Goal: Communication & Community: Ask a question

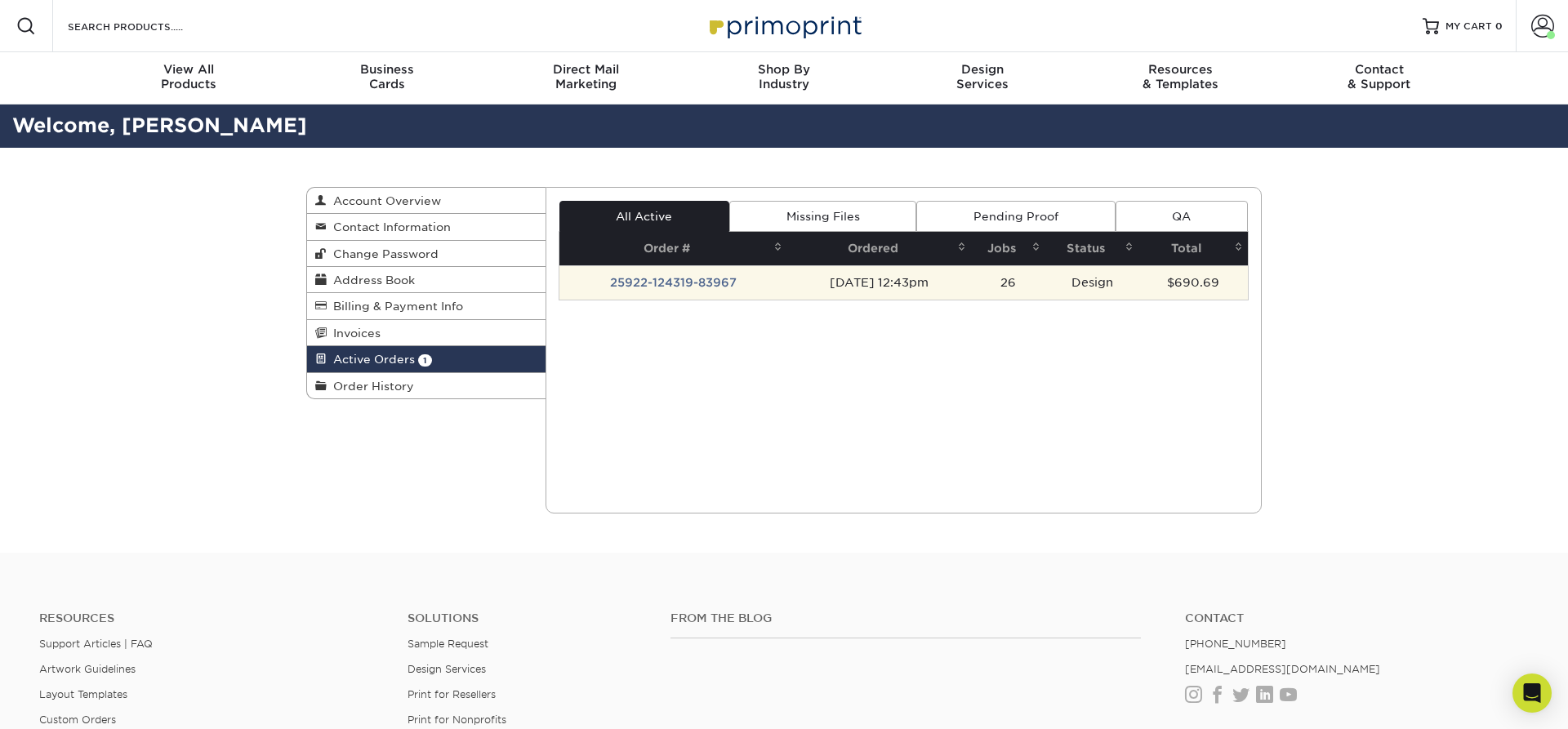
click at [697, 284] on td "25922-124319-83967" at bounding box center [673, 283] width 228 height 35
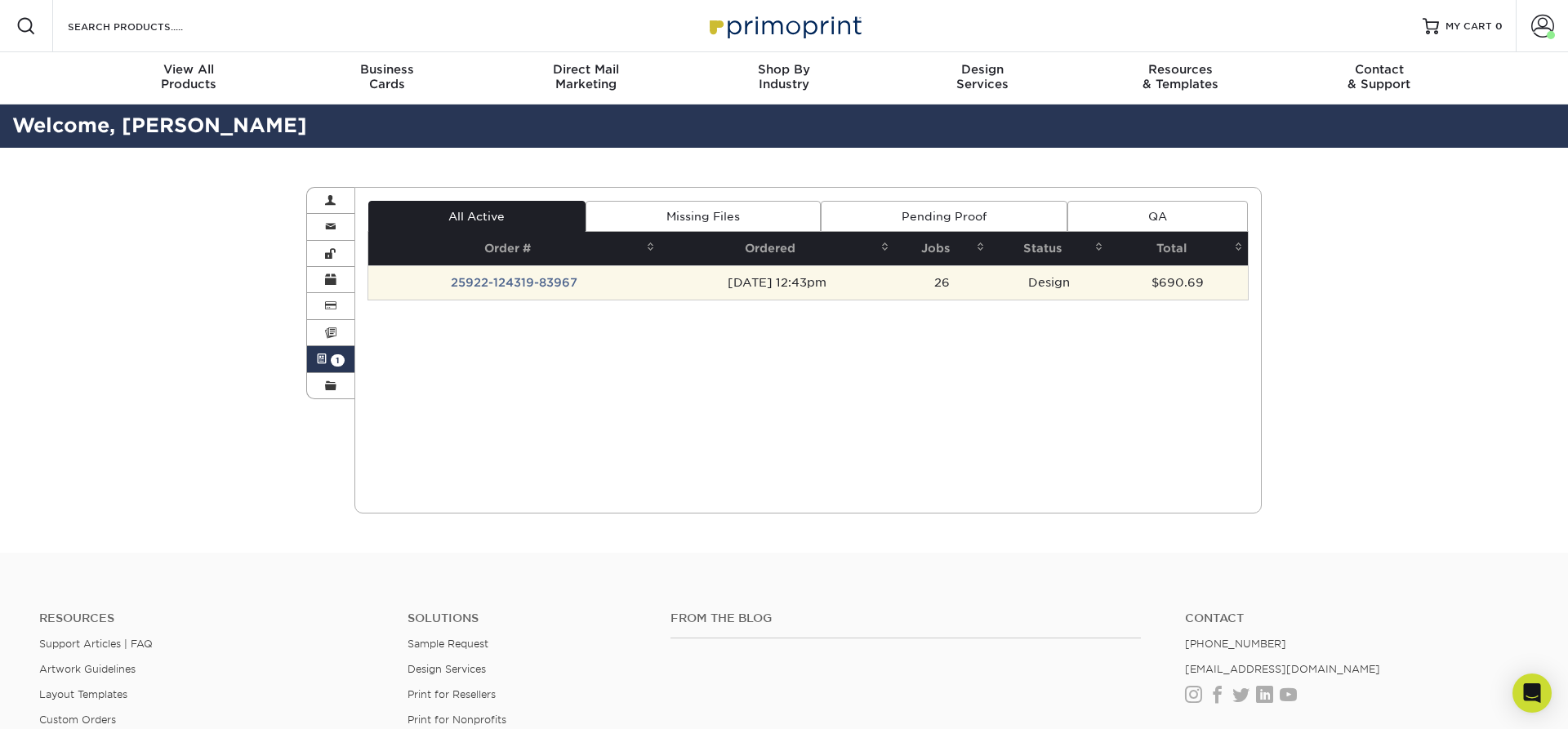
click at [554, 280] on td "25922-124319-83967" at bounding box center [514, 283] width 291 height 35
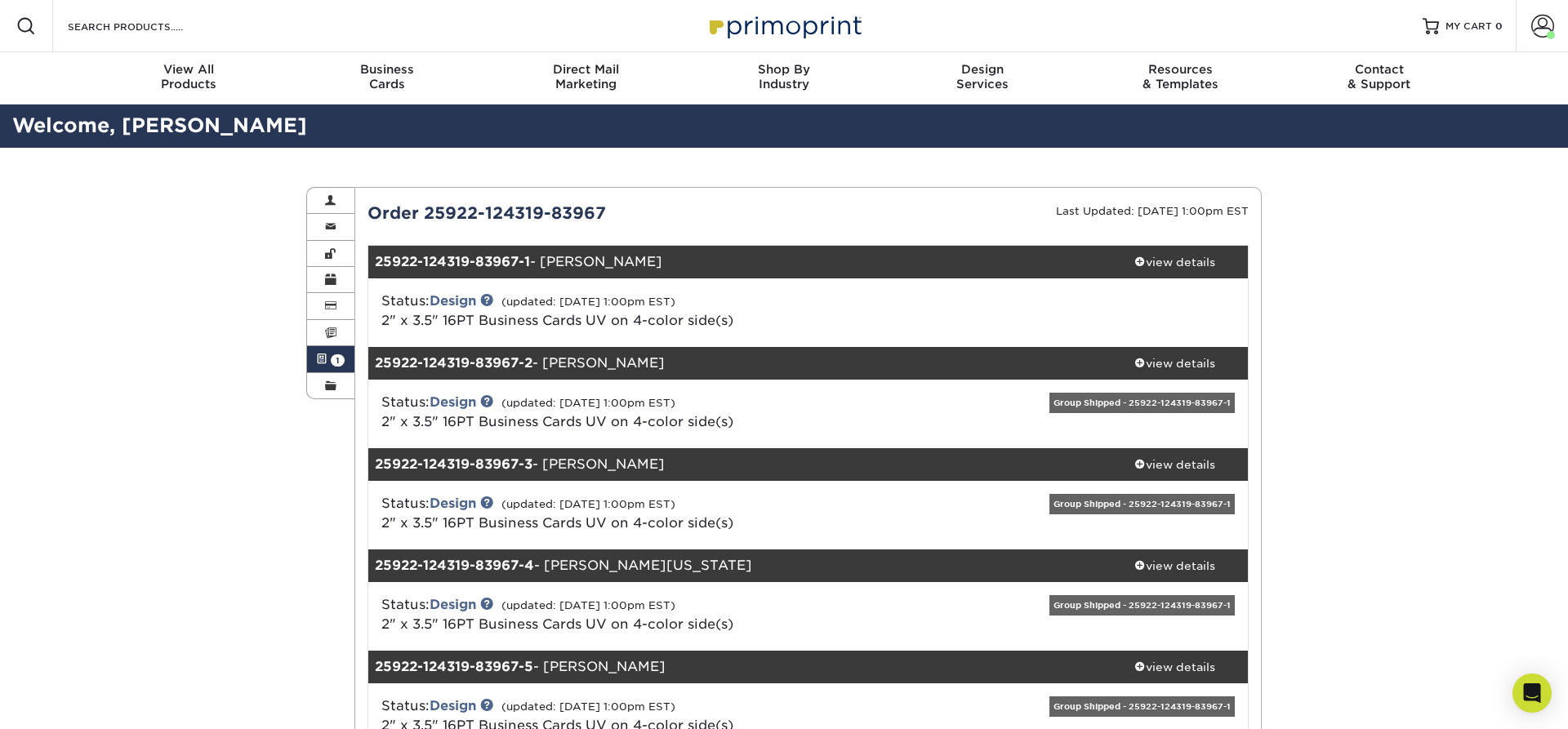
drag, startPoint x: 634, startPoint y: 203, endPoint x: 620, endPoint y: 212, distance: 16.6
click at [1536, 693] on icon "Open Intercom Messenger" at bounding box center [1531, 692] width 19 height 21
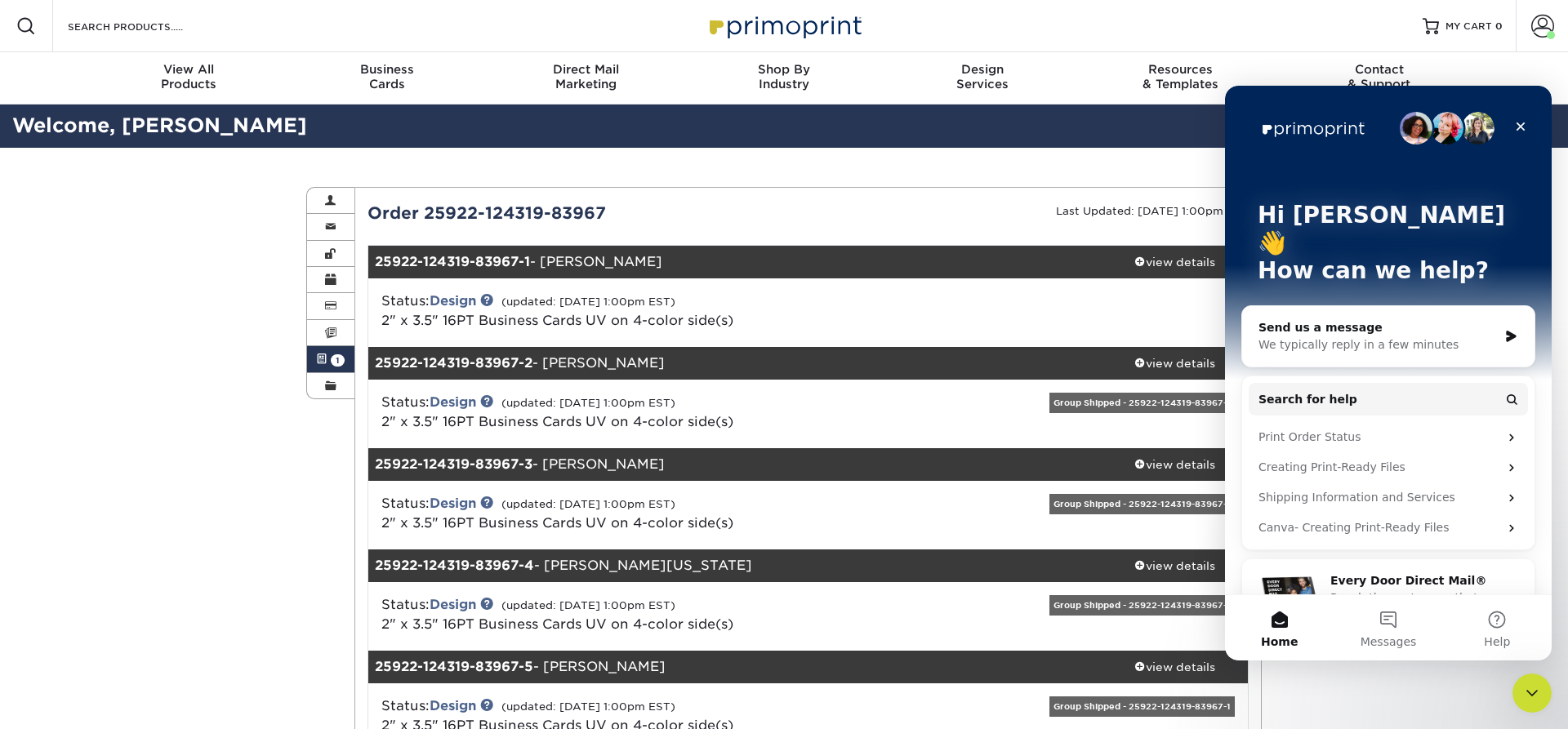
click at [1330, 336] on div "We typically reply in a few minutes" at bounding box center [1379, 344] width 239 height 17
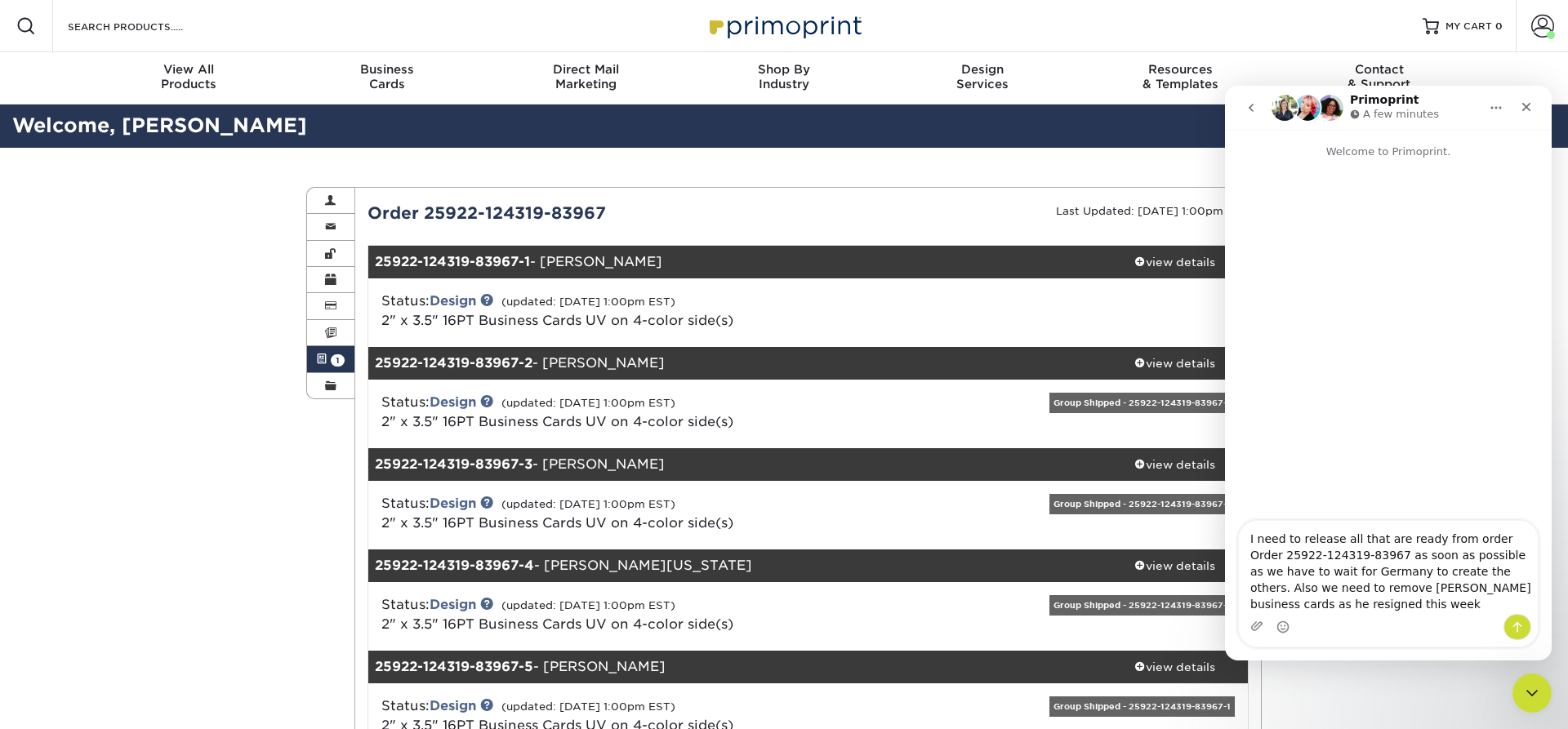
type textarea "I need to release all that are ready from order Order 25922-124319-83967 as soo…"
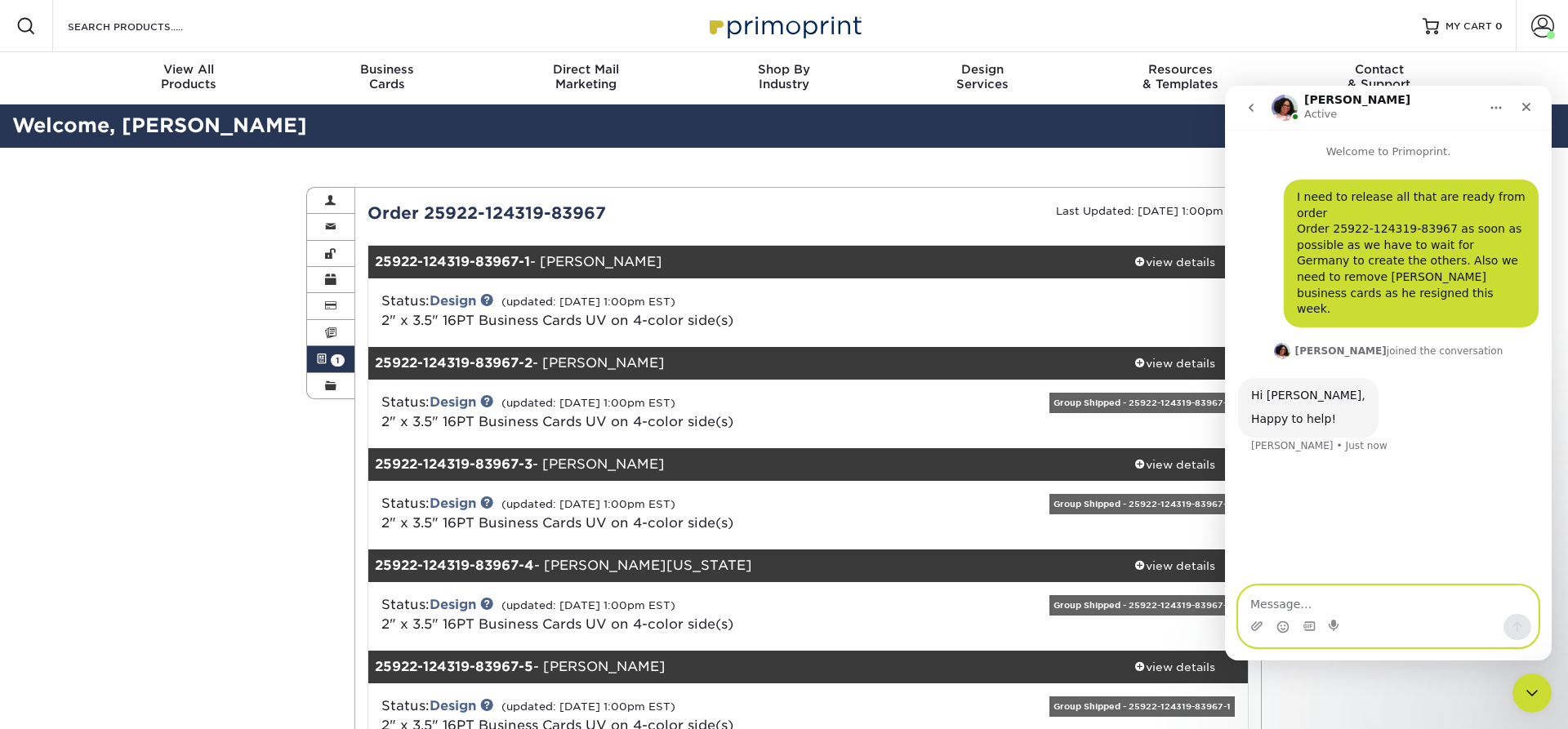
click at [1263, 597] on textarea "Message…" at bounding box center [1388, 600] width 299 height 27
type textarea "Thank you [PERSON_NAME] and let me know if I need to do anything on my end."
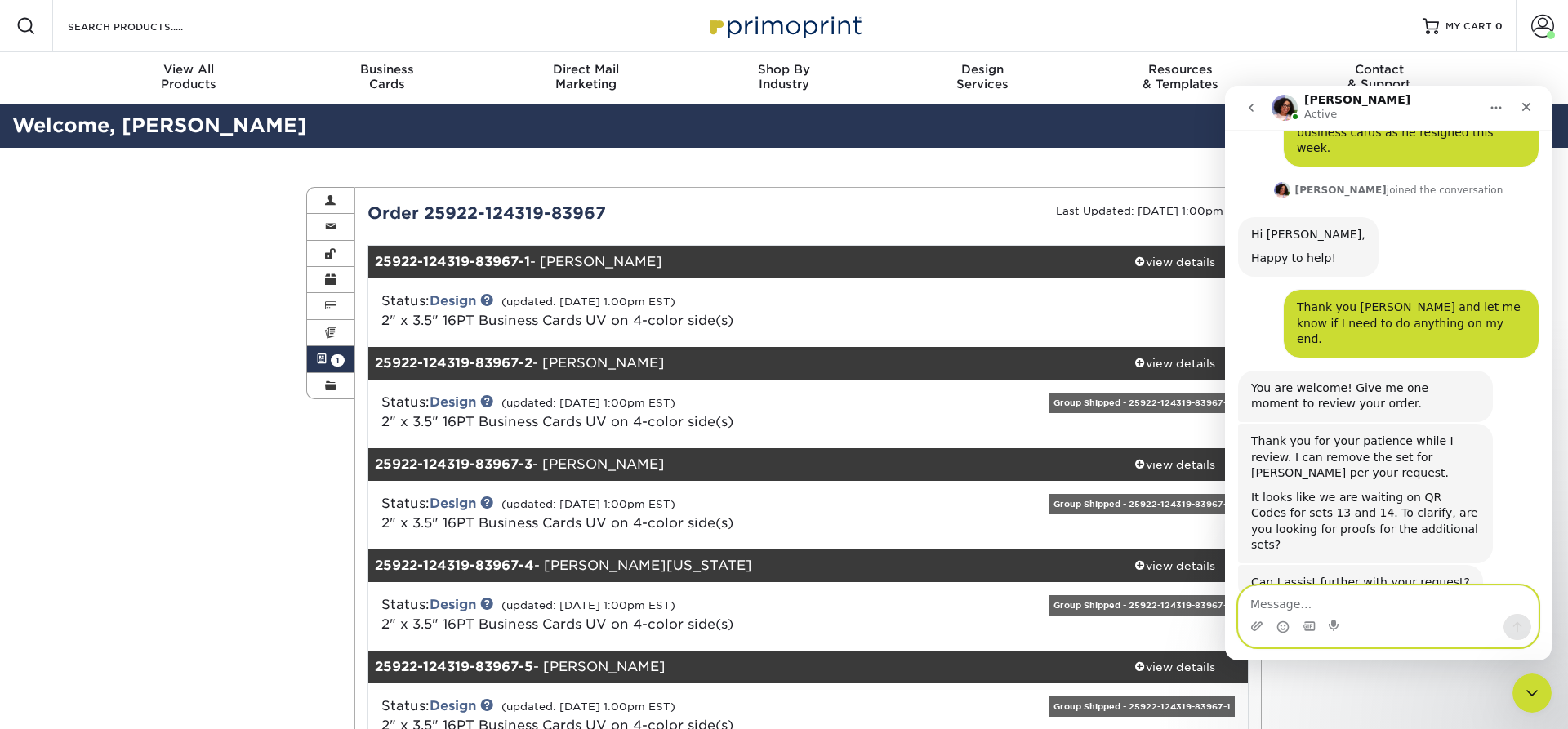
scroll to position [162, 0]
click at [1321, 602] on textarea "Message…" at bounding box center [1388, 600] width 299 height 27
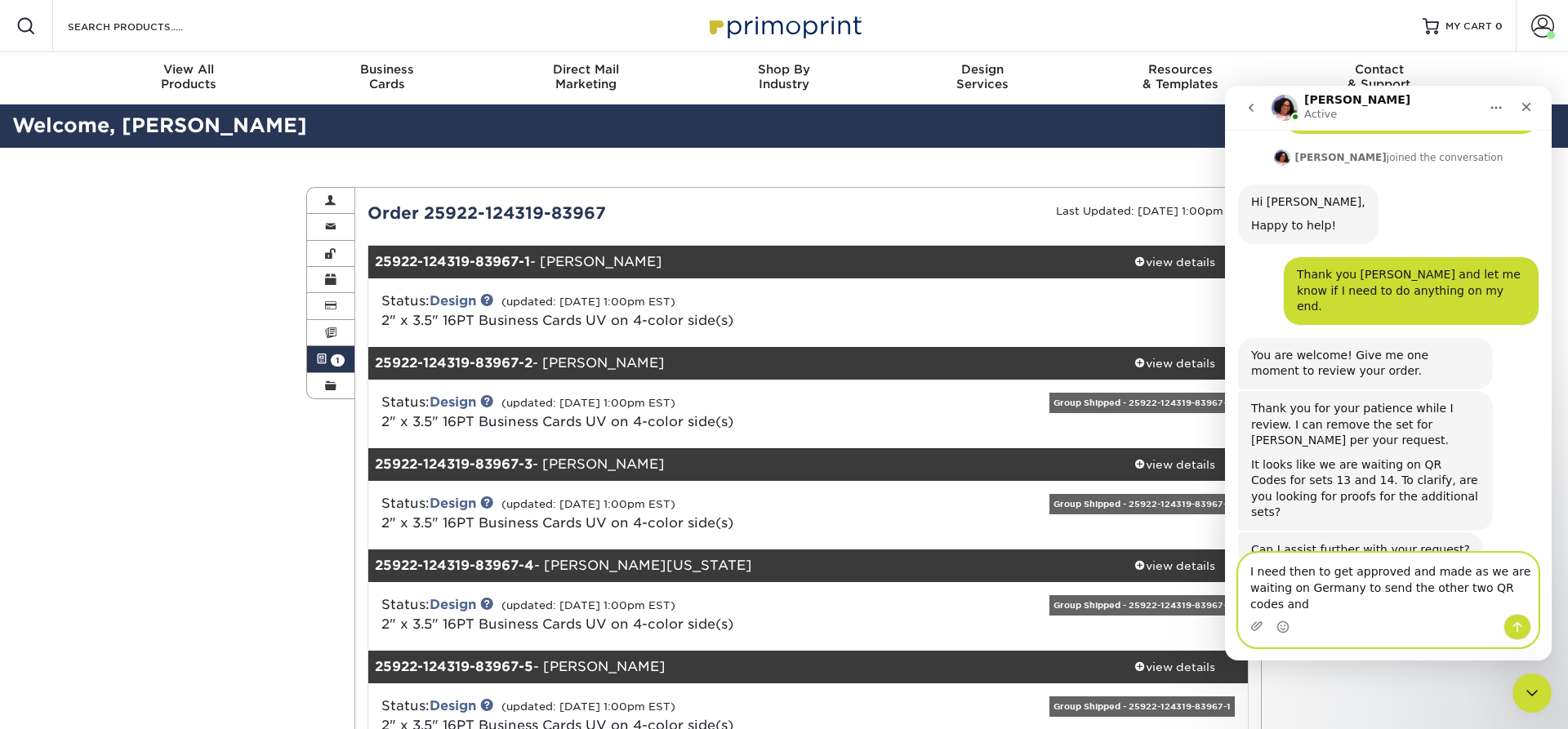
scroll to position [195, 0]
type textarea "I need then to get approved and made as we are waiting on Germany to send the o…"
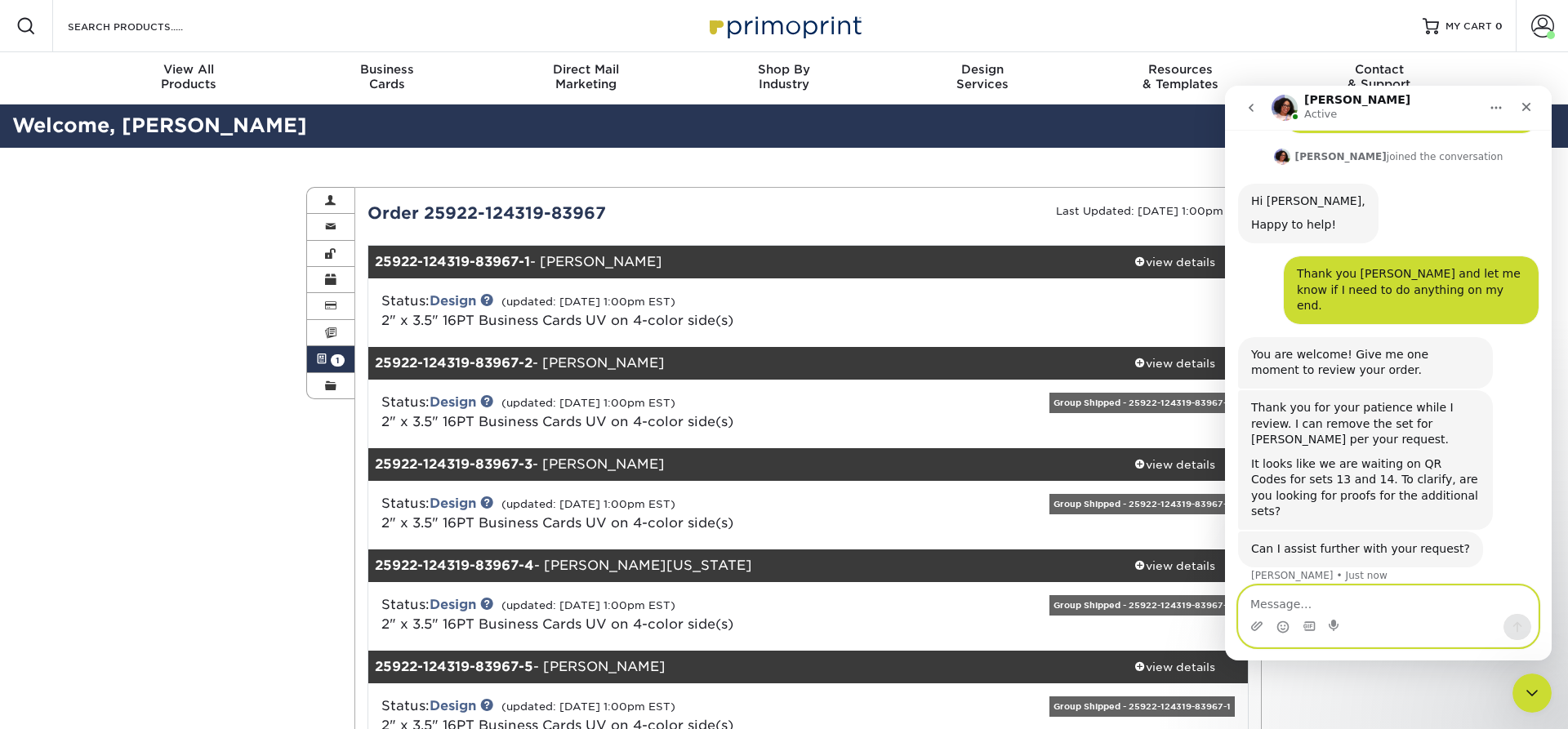
scroll to position [243, 0]
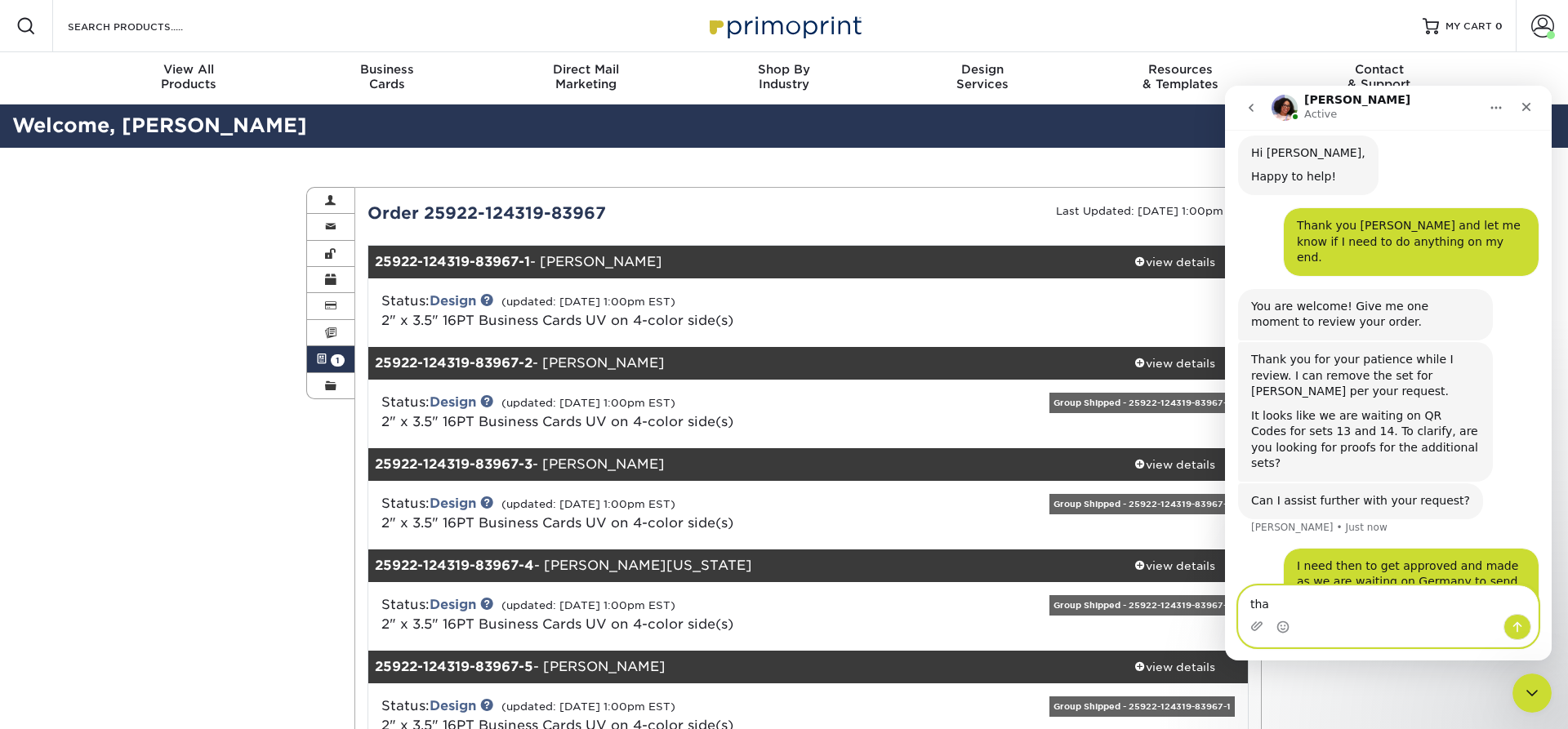
type textarea "[MEDICAL_DATA]"
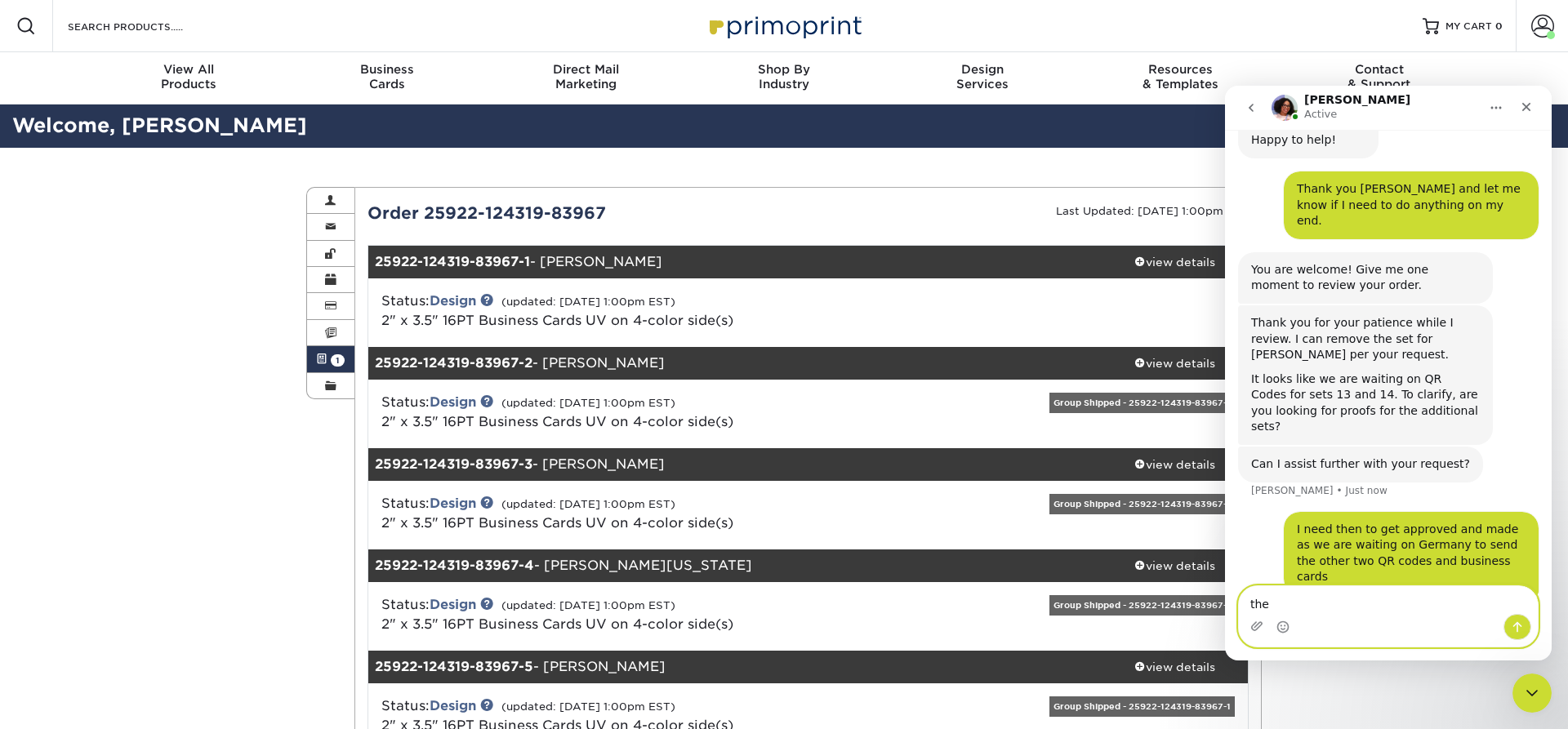
type textarea "them"
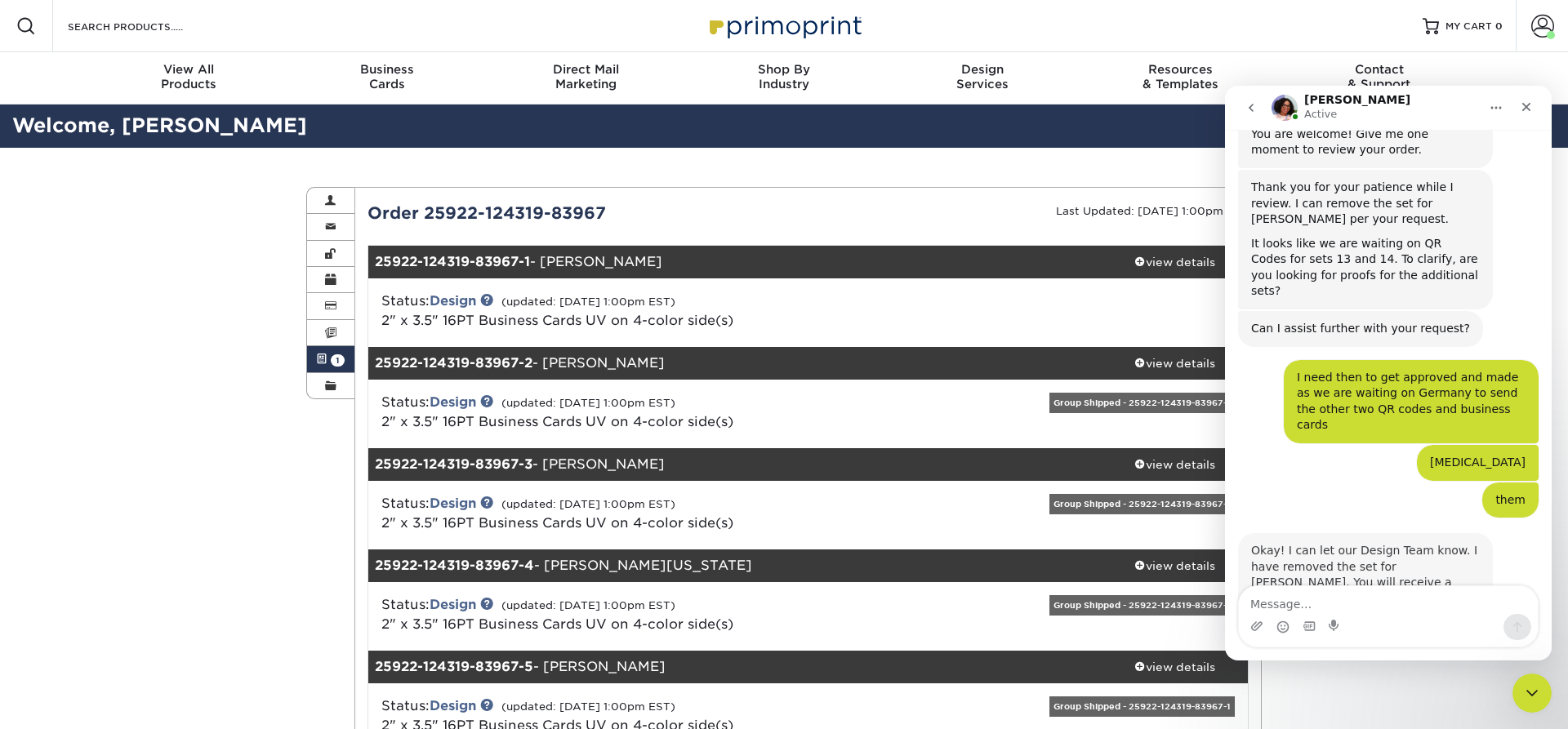
scroll to position [413, 0]
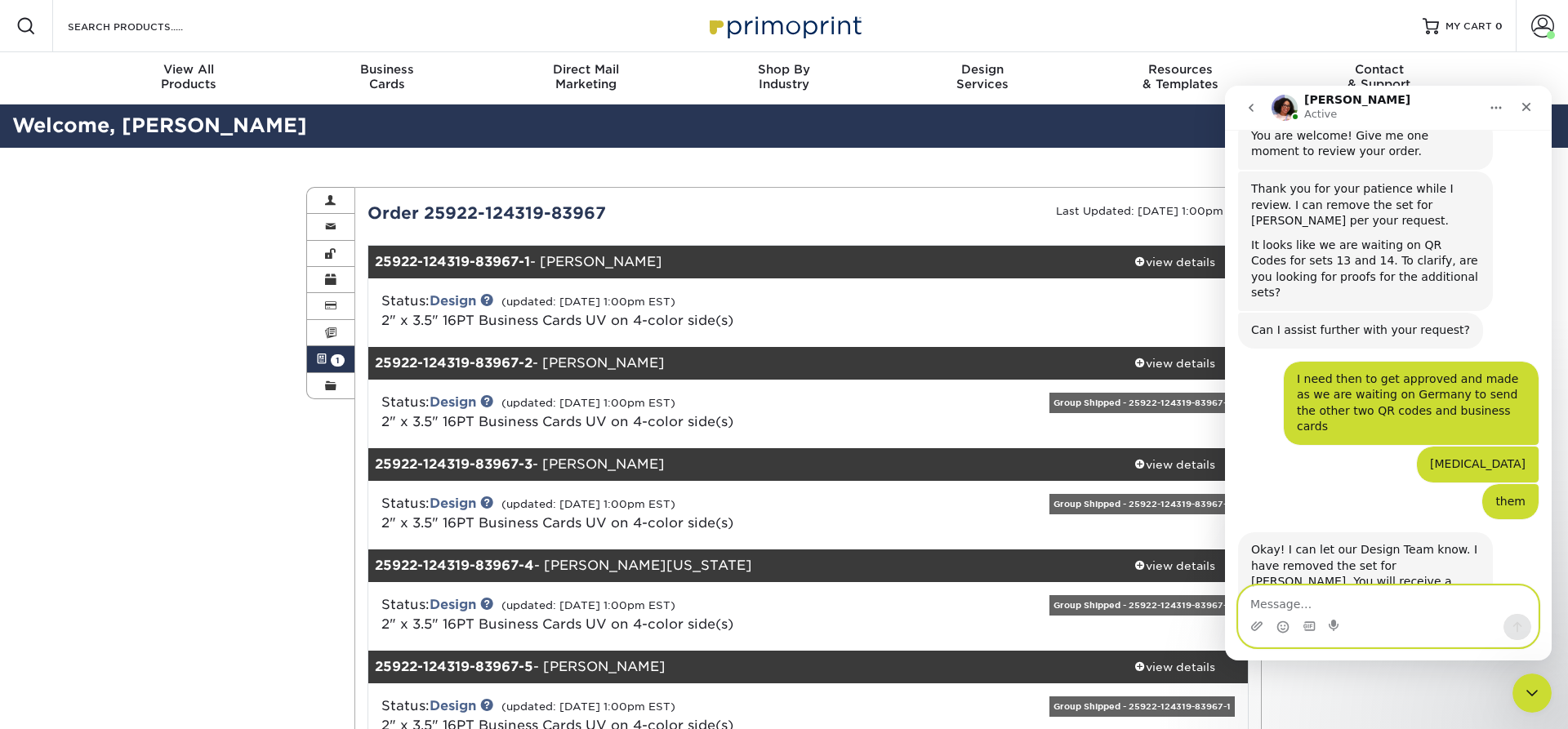
click at [1270, 604] on textarea "Message…" at bounding box center [1388, 600] width 299 height 27
type textarea "How do I approve the ones ready to get them delivered?"
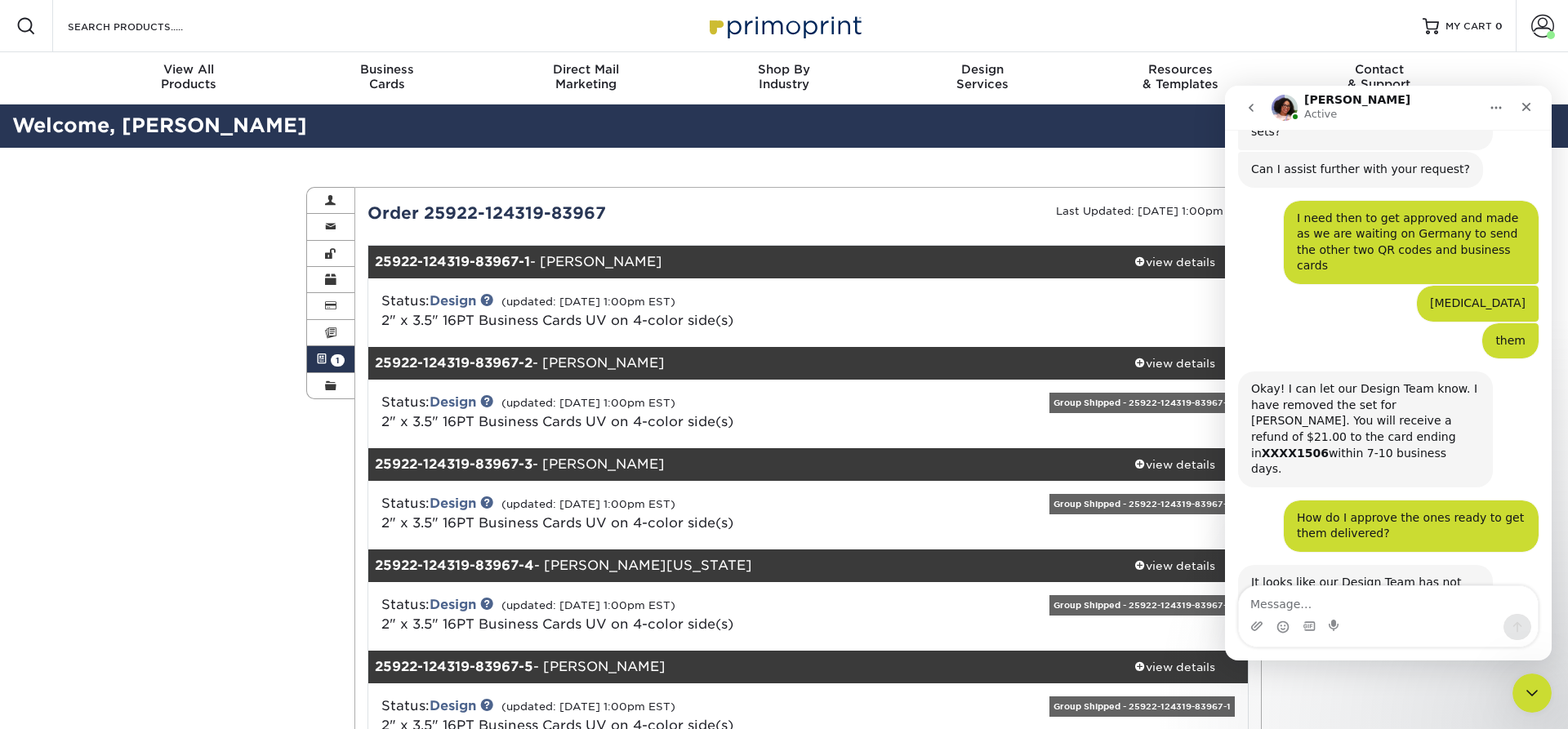
scroll to position [575, 0]
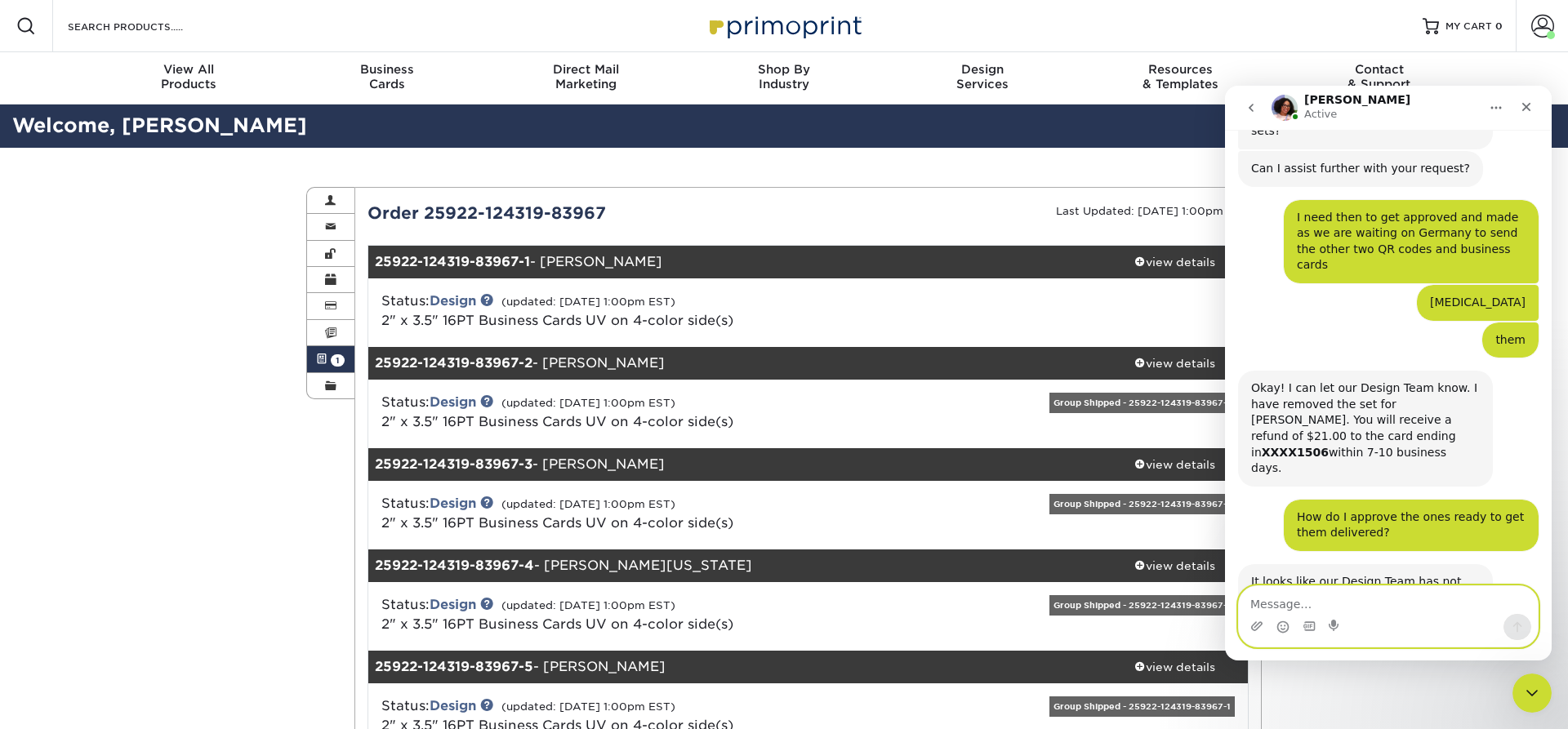
click at [1305, 605] on textarea "Message…" at bounding box center [1388, 600] width 299 height 27
type textarea "Are they waiting on the other two to do so?"
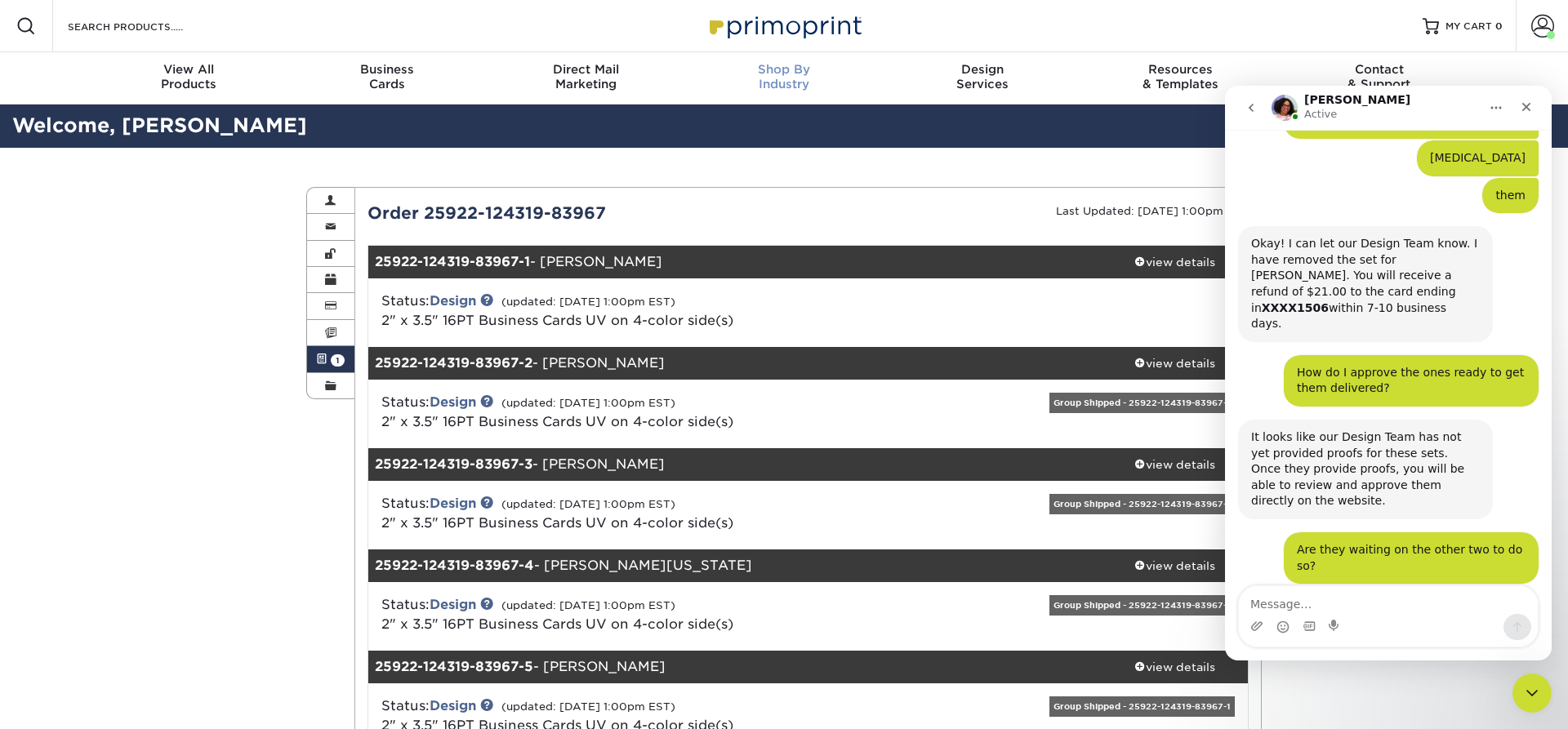
scroll to position [720, 0]
click at [1308, 592] on textarea "Message…" at bounding box center [1388, 600] width 299 height 27
type textarea "Thank you!"
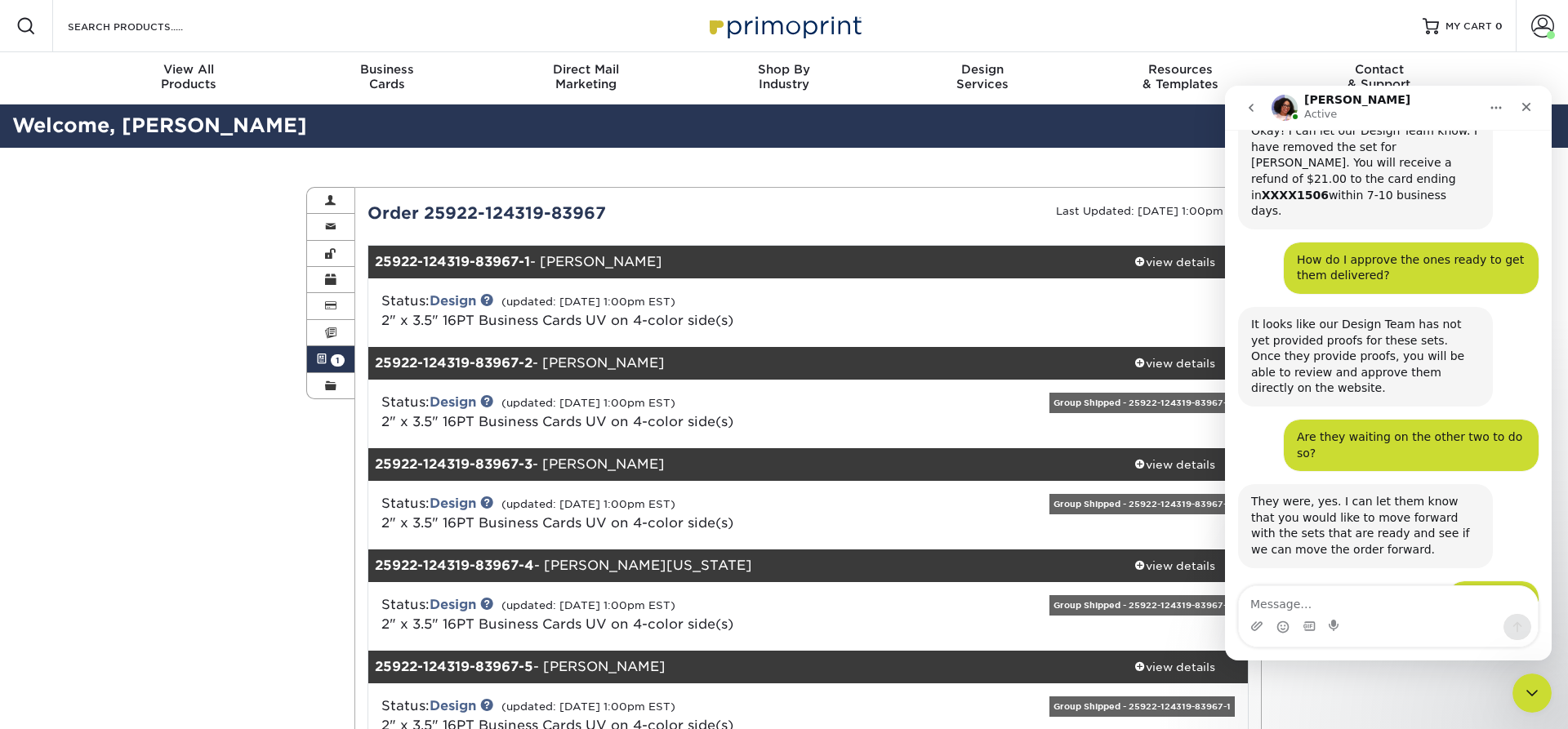
scroll to position [834, 0]
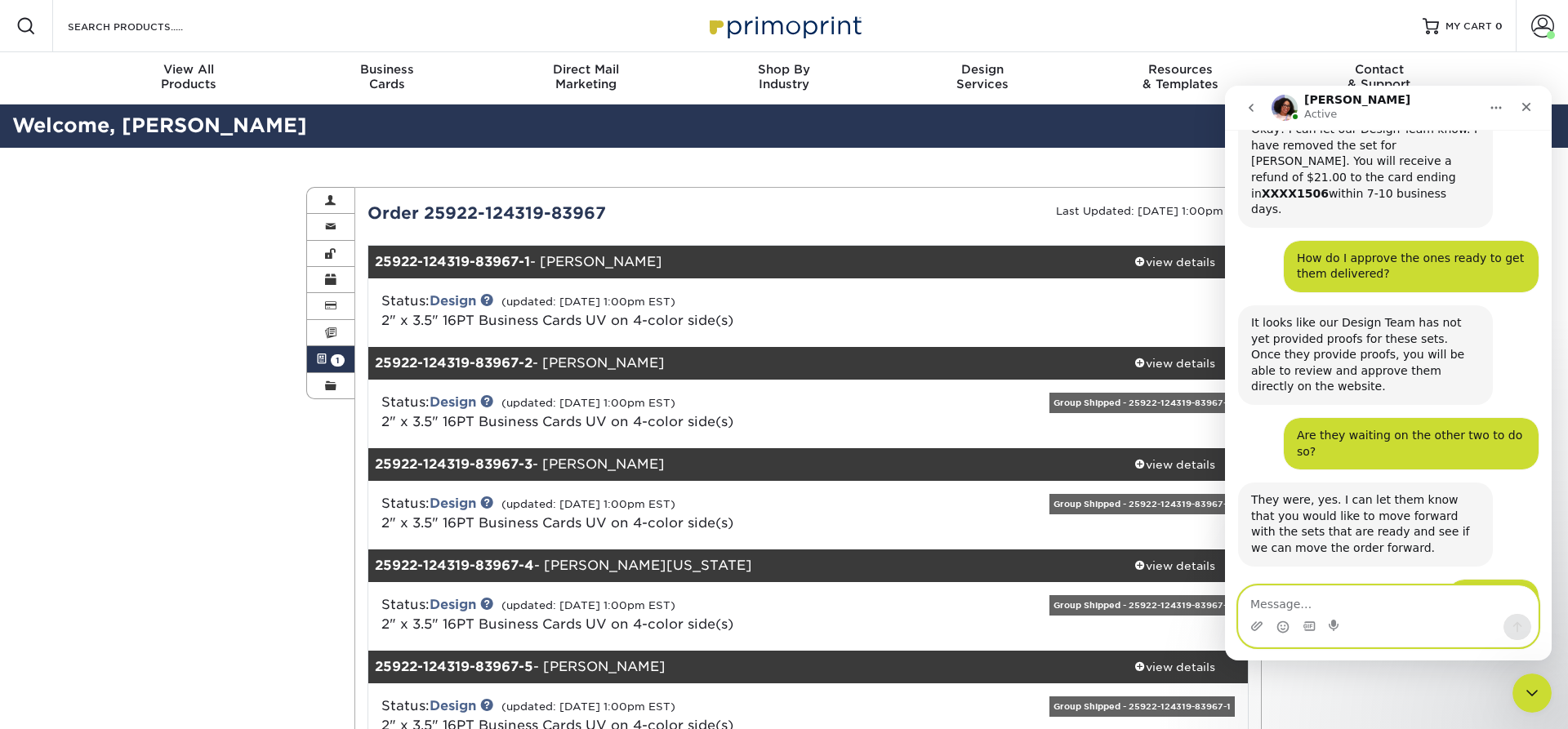
click at [1360, 588] on textarea "Message…" at bounding box center [1388, 600] width 299 height 27
type textarea "No that is all. :)"
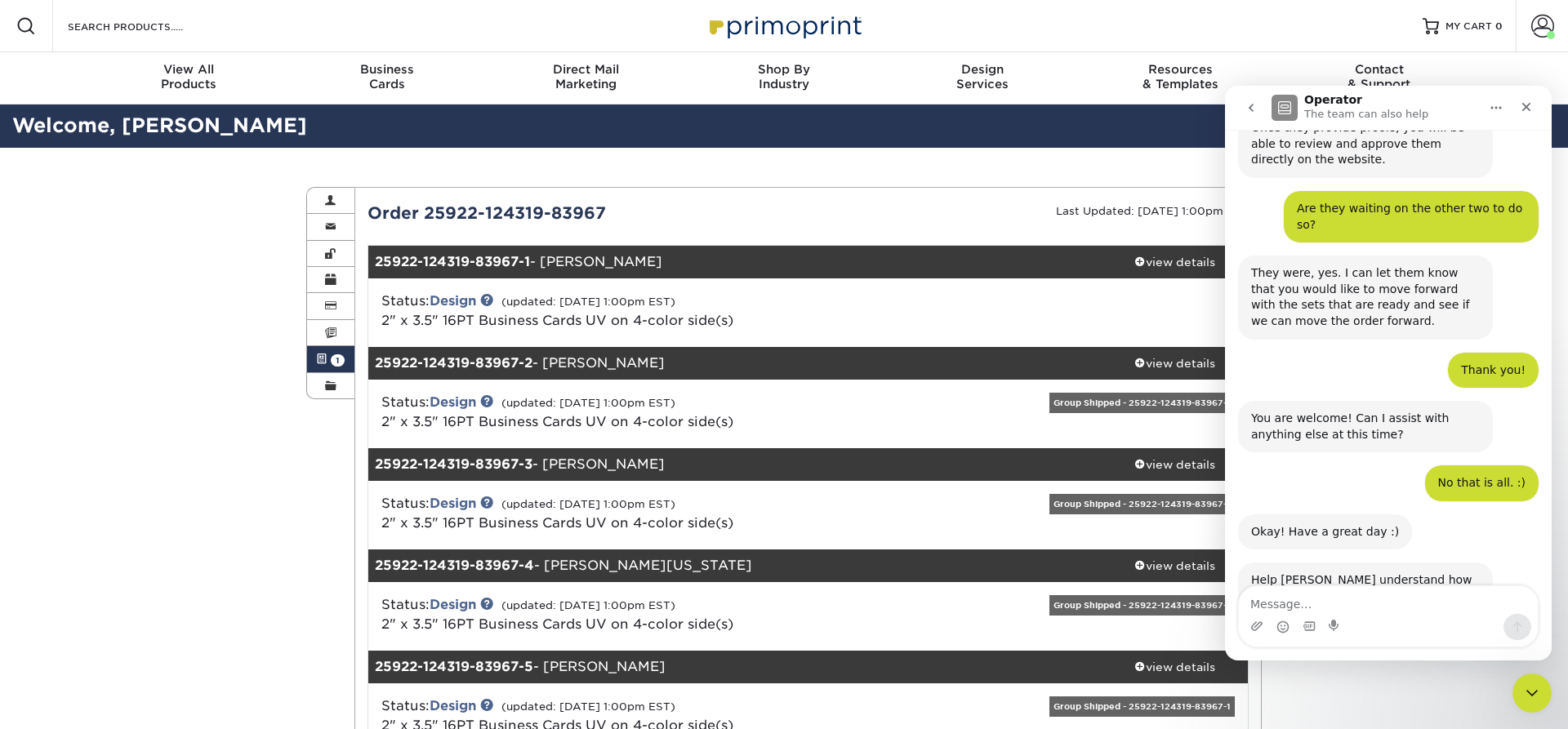
scroll to position [1062, 0]
click at [1397, 660] on span "Great" at bounding box center [1391, 675] width 29 height 29
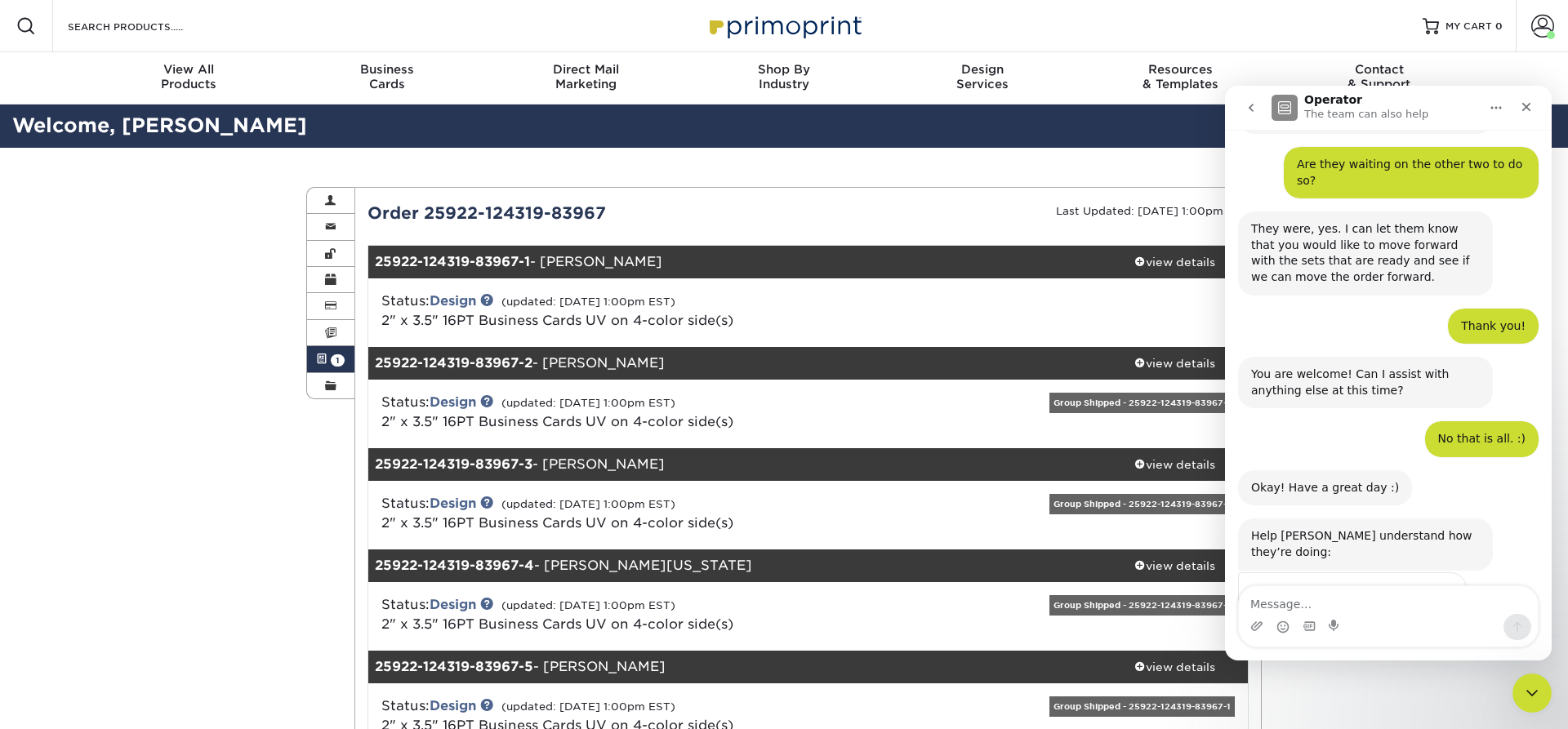
scroll to position [1105, 0]
click at [1524, 104] on icon "Close" at bounding box center [1527, 108] width 9 height 9
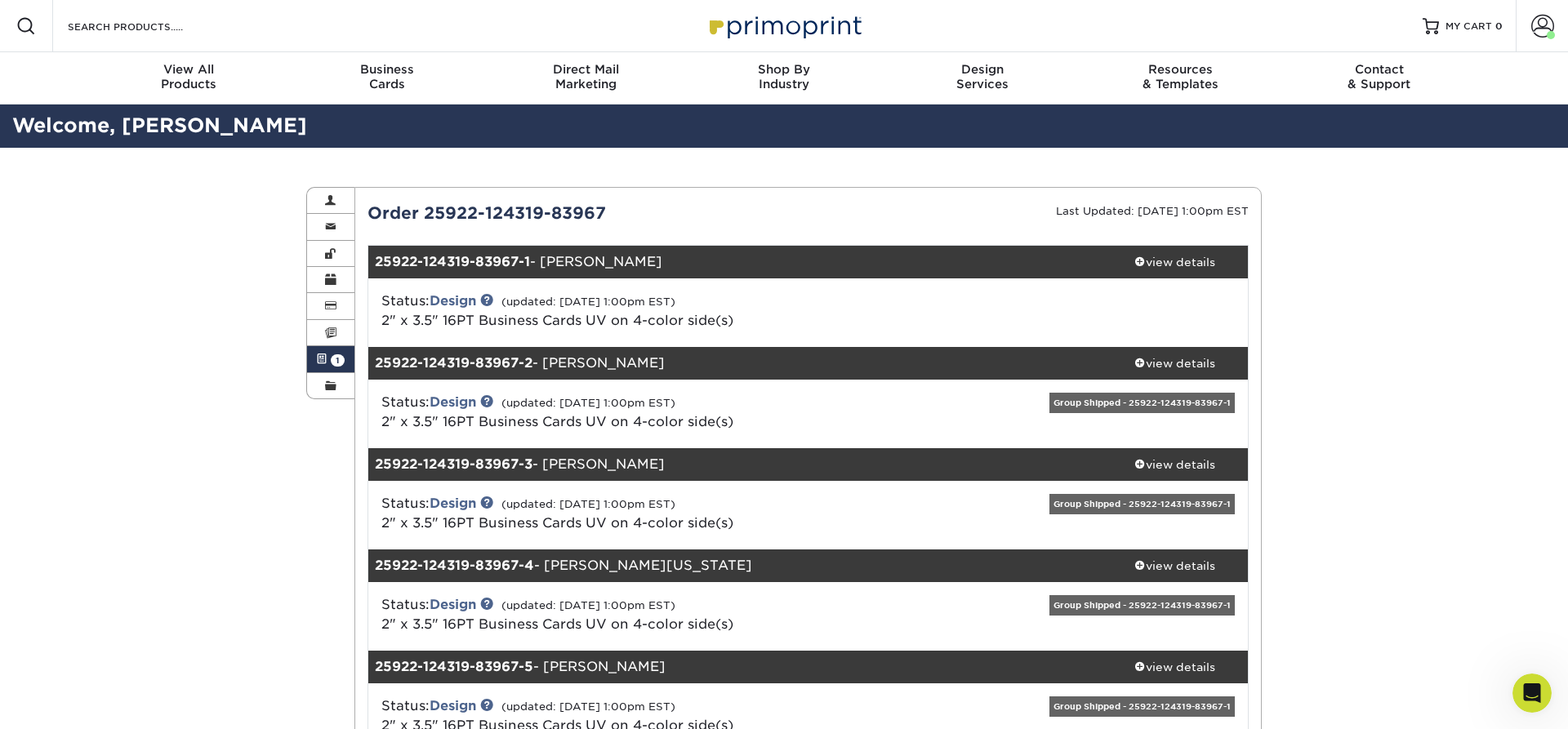
scroll to position [1105, 0]
